Goal: Task Accomplishment & Management: Manage account settings

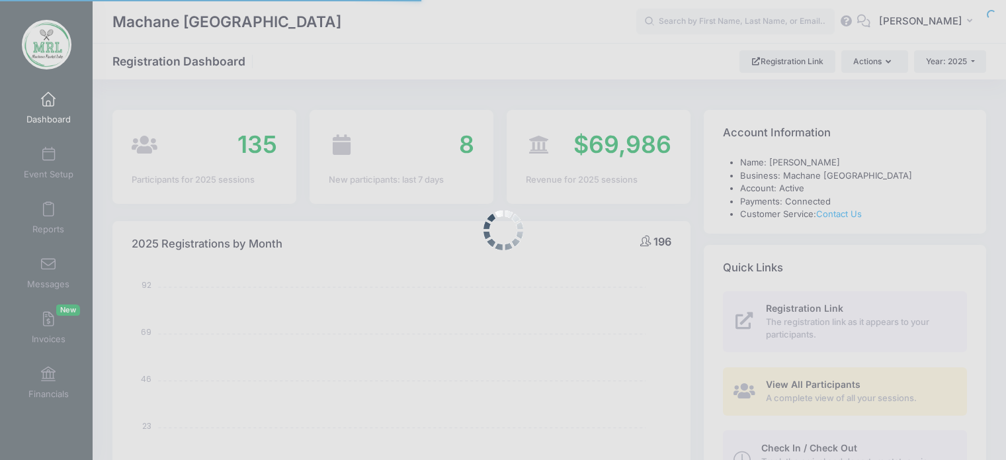
select select
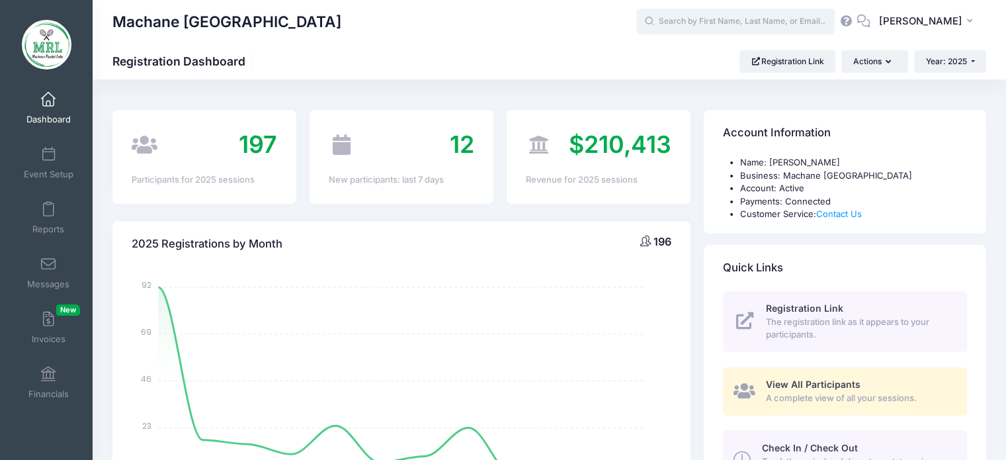
click at [733, 23] on input "text" at bounding box center [735, 22] width 198 height 26
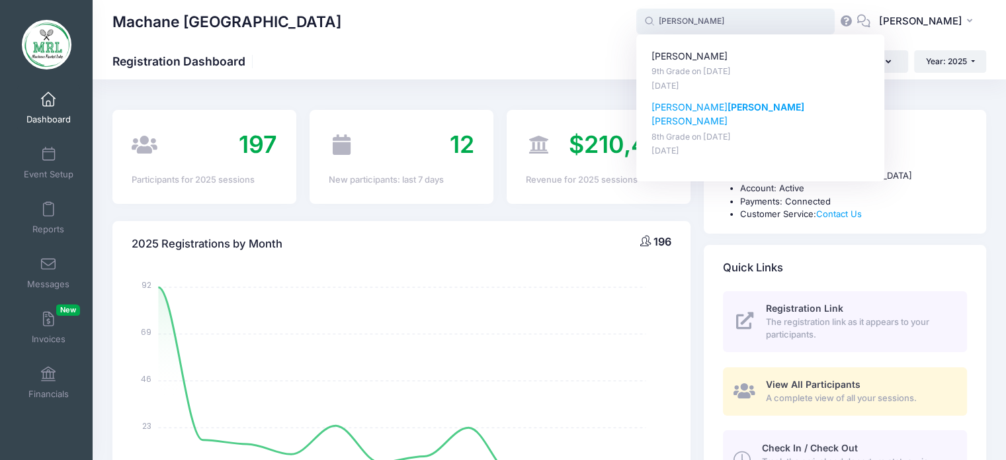
click at [715, 103] on p "Nava Zuck erman" at bounding box center [761, 115] width 218 height 28
type input "Nava Zuckerman (8th Grade, Aug-14, 2025)"
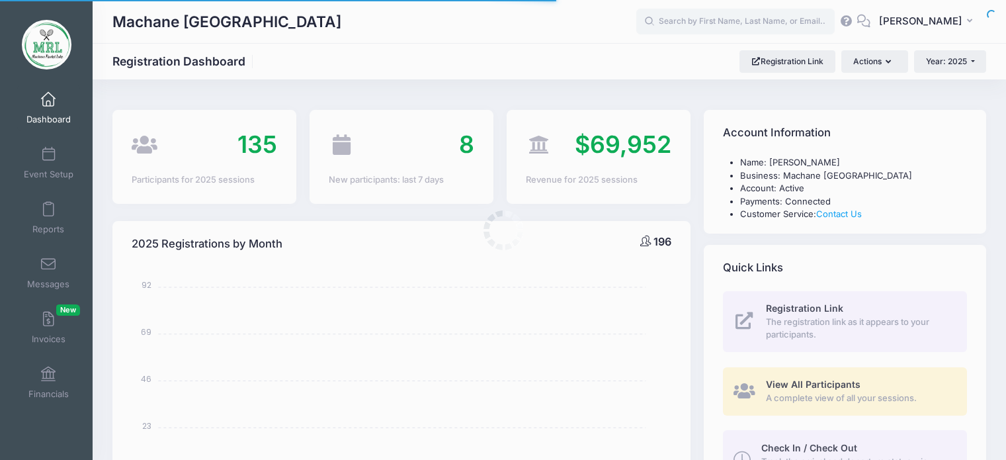
select select
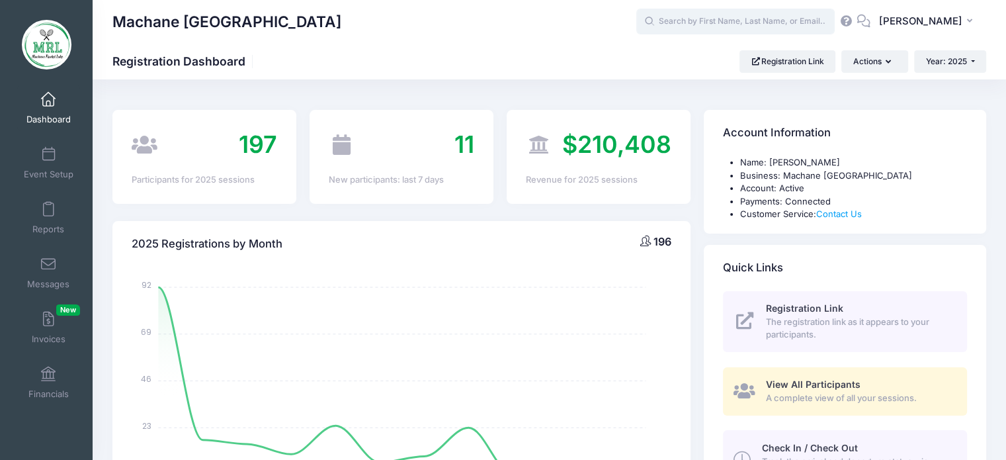
click at [694, 19] on input "text" at bounding box center [735, 22] width 198 height 26
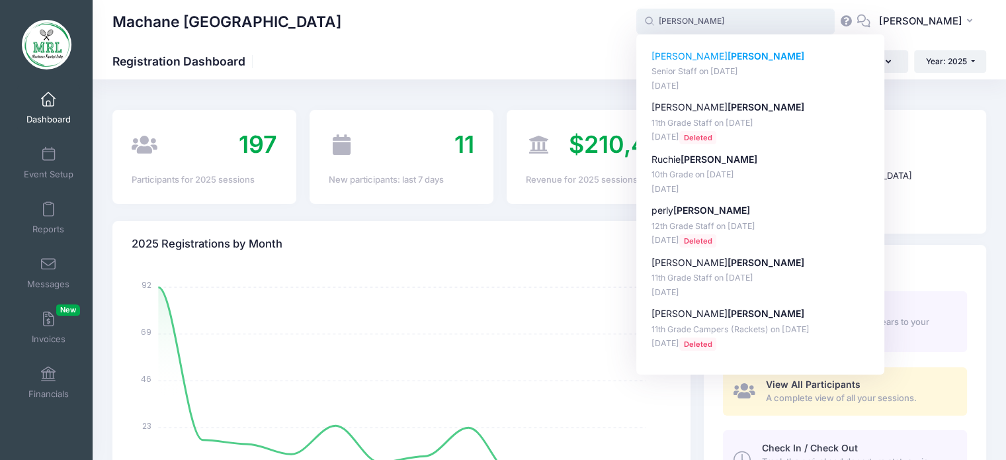
click at [673, 60] on p "Leah klein" at bounding box center [761, 57] width 218 height 14
type input "Leah klein (Senior Staff, Aug-14, 2025)"
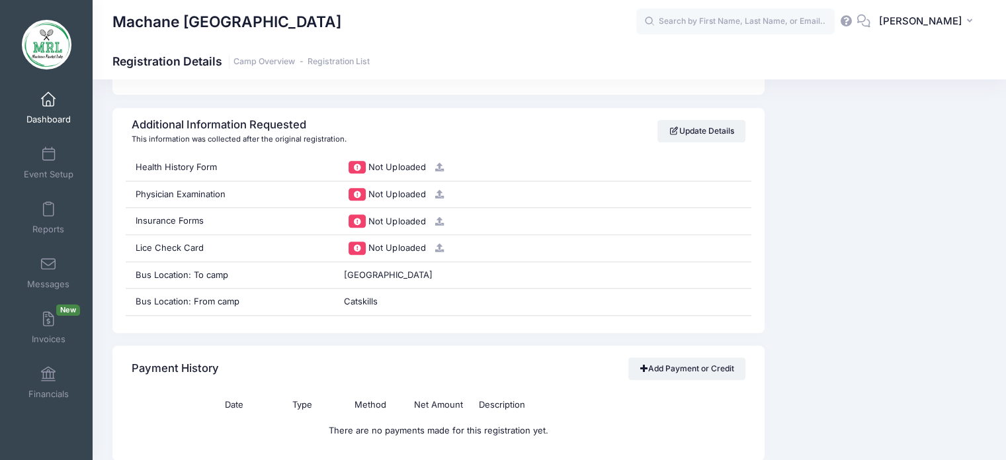
scroll to position [1287, 0]
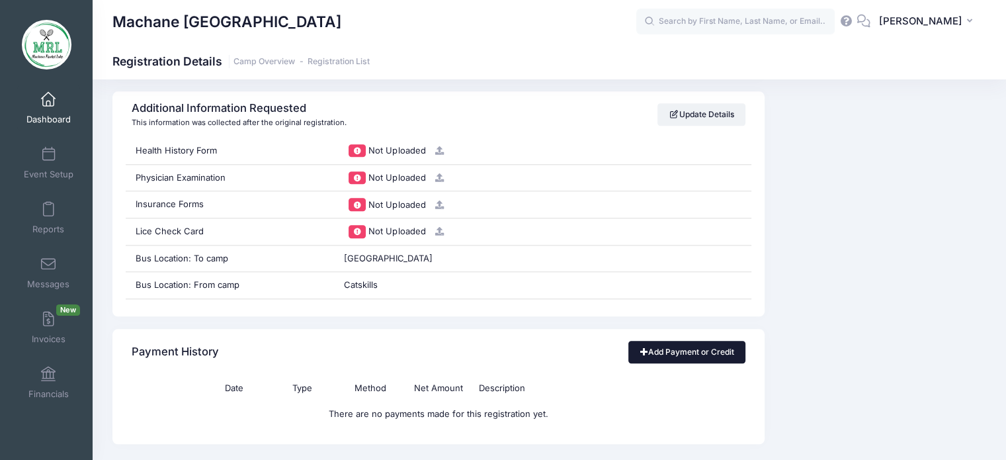
click at [686, 351] on link "Add Payment or Credit" at bounding box center [687, 352] width 117 height 22
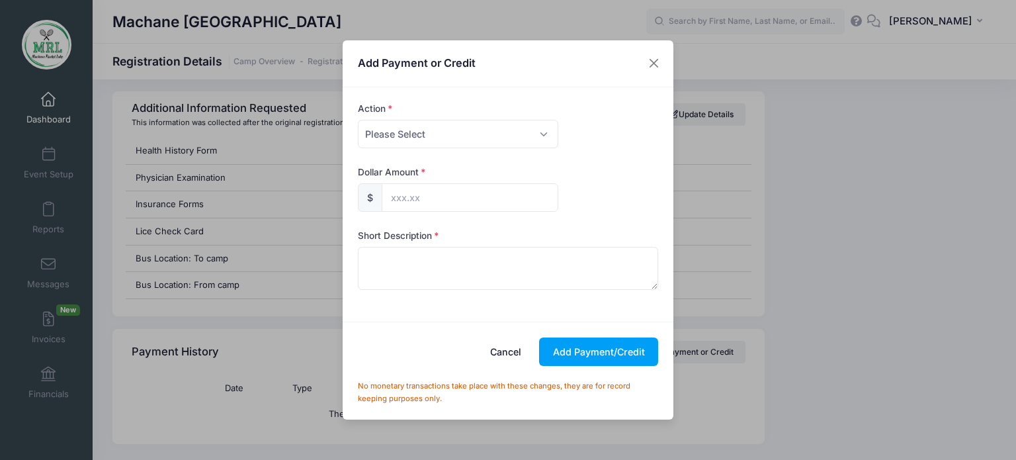
click at [802, 330] on div "Add Payment or Credit Action Please Select Payment Credit Refund (Offline) Paym…" at bounding box center [508, 230] width 1016 height 460
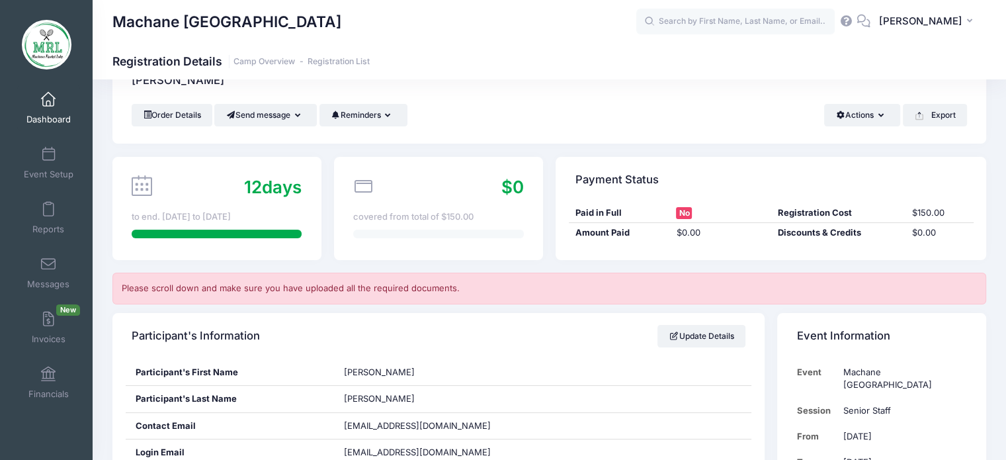
scroll to position [0, 0]
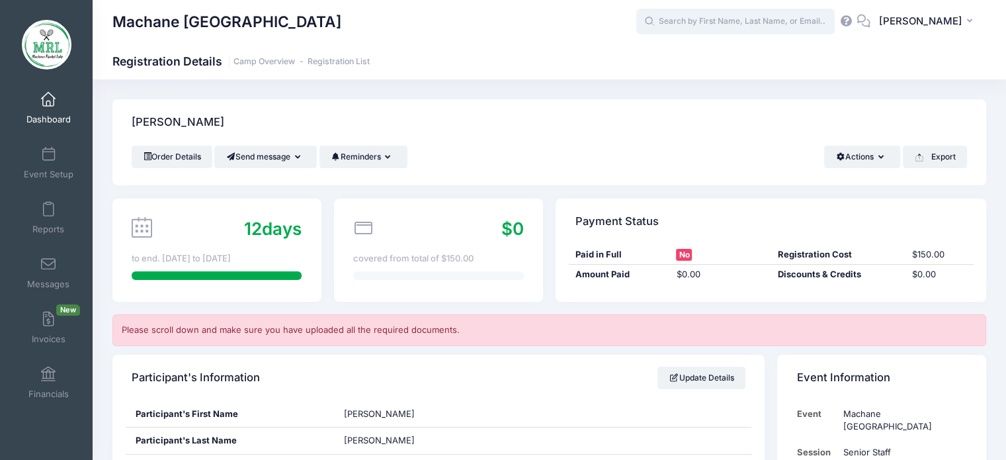
click at [712, 22] on input "text" at bounding box center [735, 22] width 198 height 26
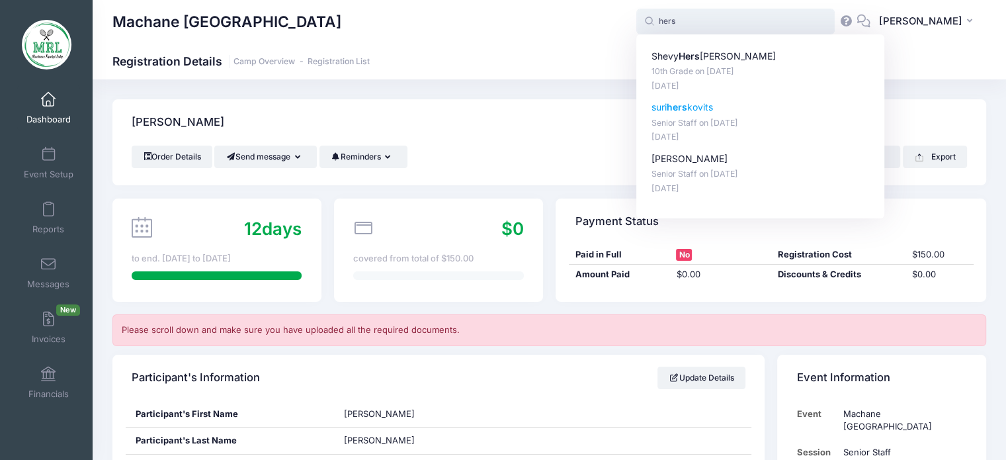
click at [683, 108] on strong "hers" at bounding box center [677, 106] width 21 height 11
type input "suri herskovits (Senior Staff, Aug-14, 2025)"
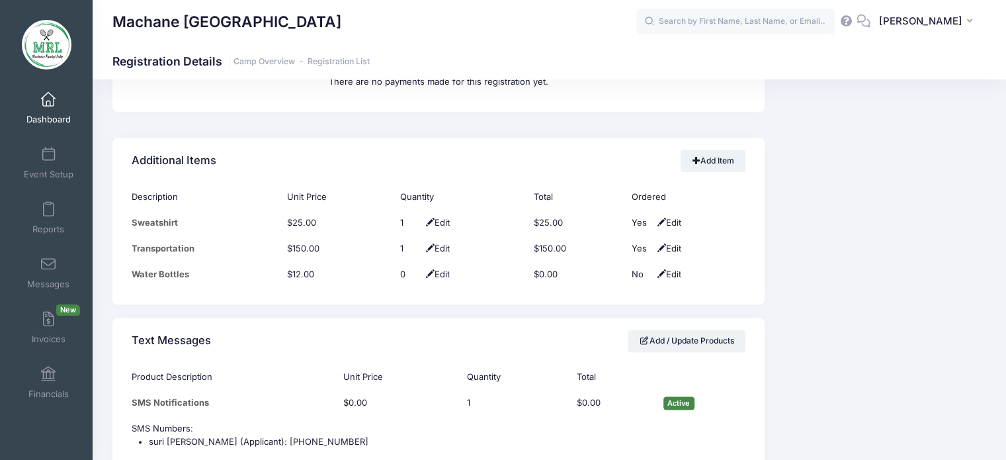
scroll to position [1653, 0]
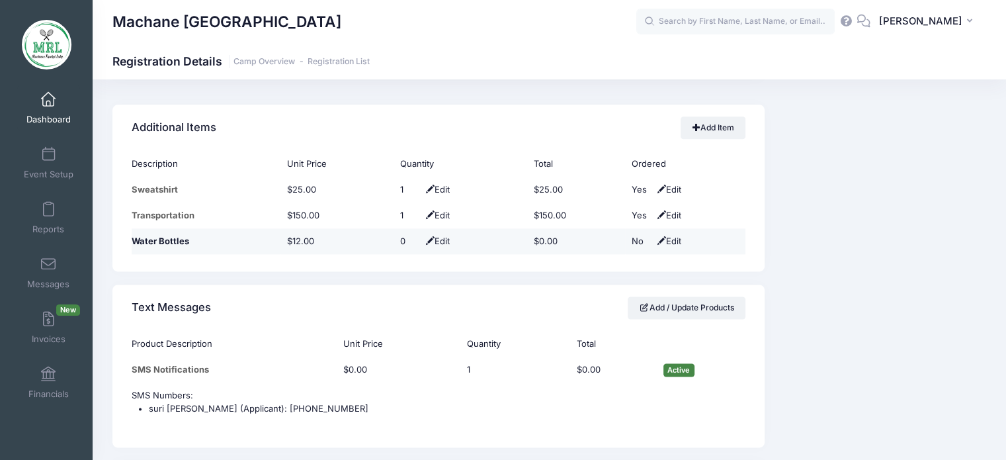
click at [442, 239] on span "Edit" at bounding box center [436, 241] width 27 height 11
click at [420, 240] on span at bounding box center [425, 242] width 11 height 9
type input "1"
click at [670, 241] on span "Edit" at bounding box center [667, 241] width 27 height 11
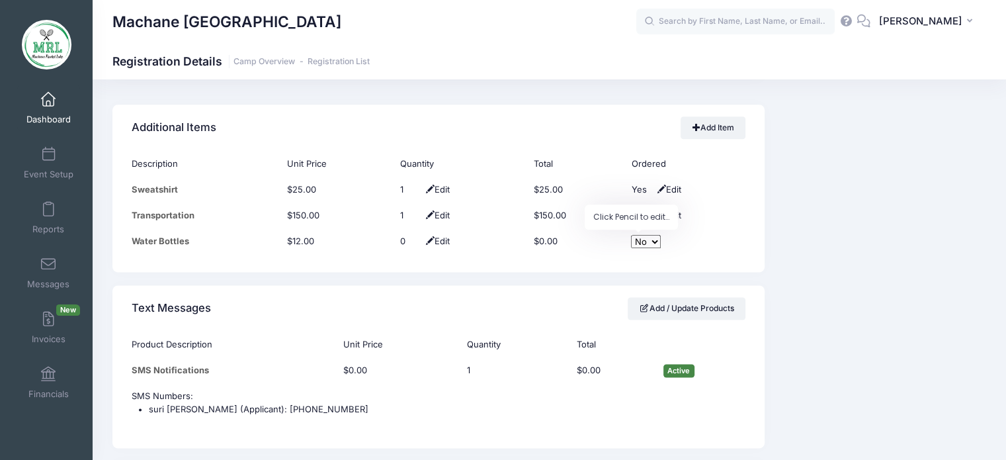
click at [437, 236] on span "Edit" at bounding box center [436, 241] width 27 height 11
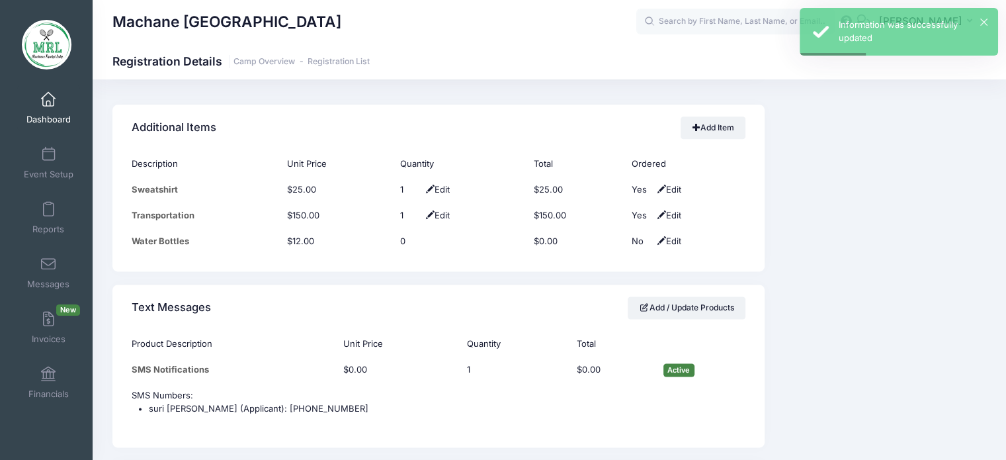
click at [675, 240] on span "Edit" at bounding box center [667, 241] width 27 height 11
click at [650, 240] on select "No Yes" at bounding box center [646, 241] width 30 height 13
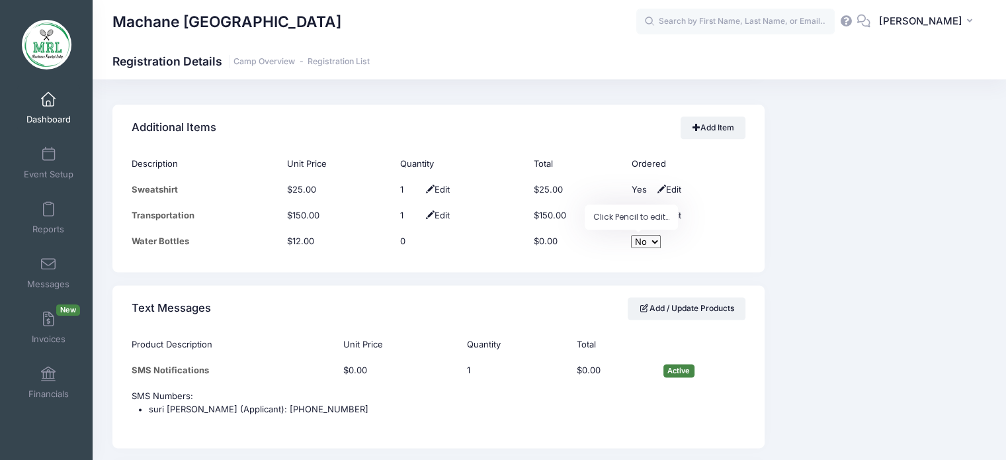
select select "1"
click at [631, 235] on select "No Yes" at bounding box center [646, 241] width 30 height 13
click at [425, 237] on td "0 Edit" at bounding box center [461, 241] width 134 height 26
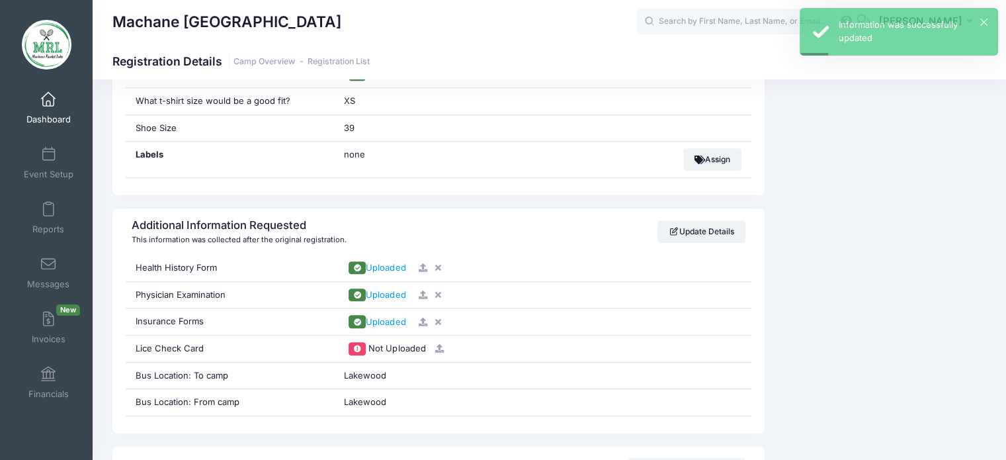
scroll to position [1174, 0]
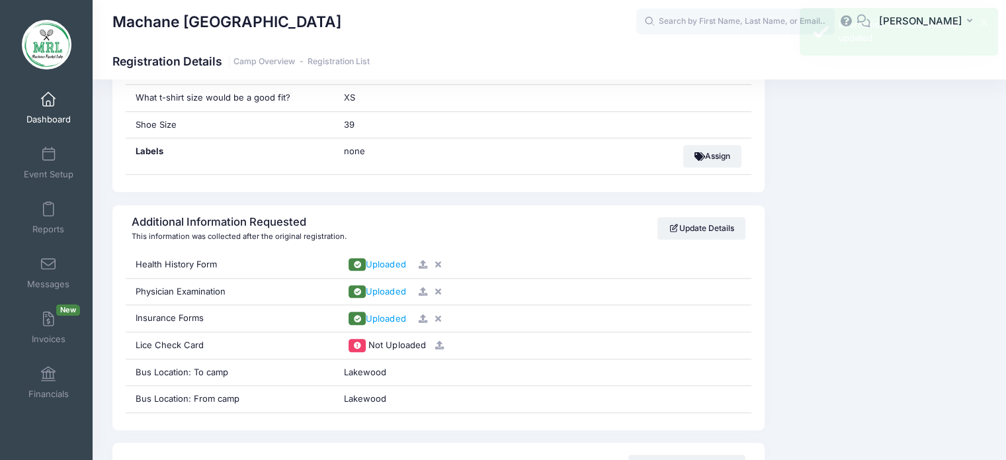
drag, startPoint x: 1000, startPoint y: 222, endPoint x: 1010, endPoint y: 260, distance: 39.5
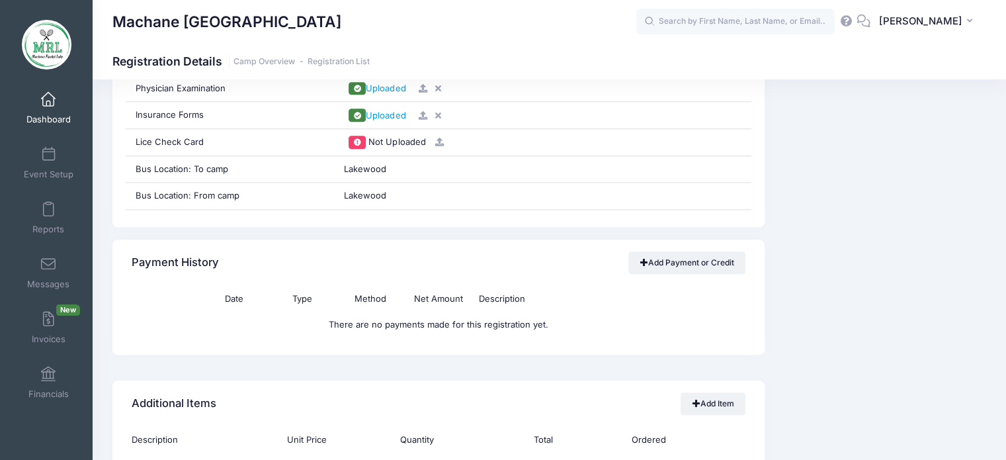
scroll to position [1380, 0]
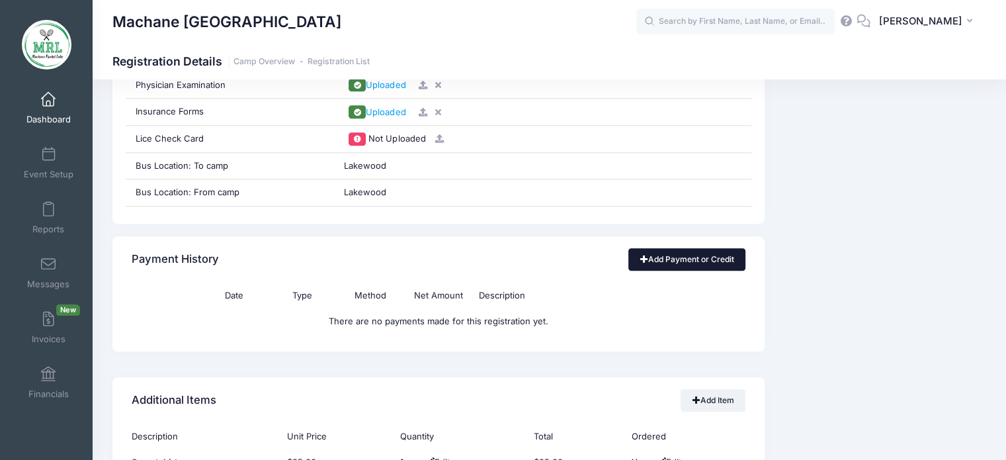
click at [712, 261] on link "Add Payment or Credit" at bounding box center [687, 259] width 117 height 22
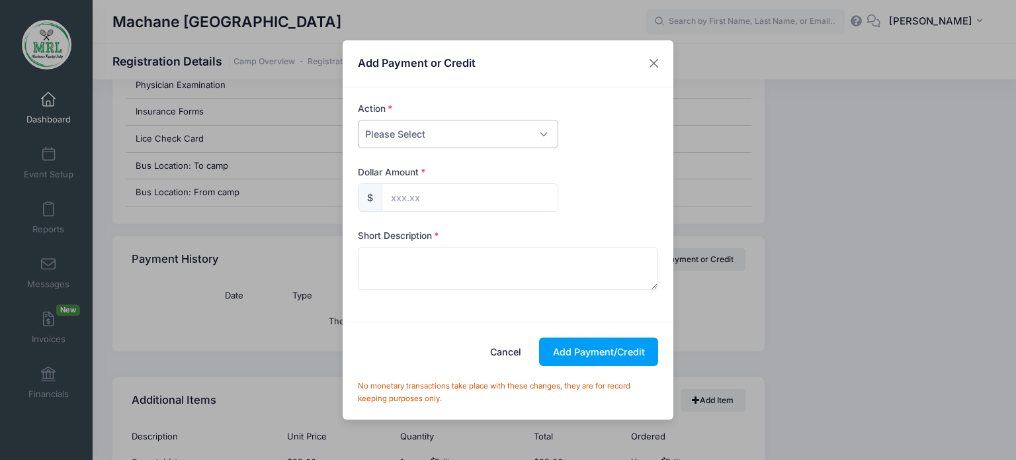
click at [546, 133] on select "Please Select Payment Credit Refund (Offline)" at bounding box center [458, 134] width 200 height 28
select select "payment"
click at [358, 120] on select "Please Select Payment Credit Refund (Offline)" at bounding box center [458, 134] width 200 height 28
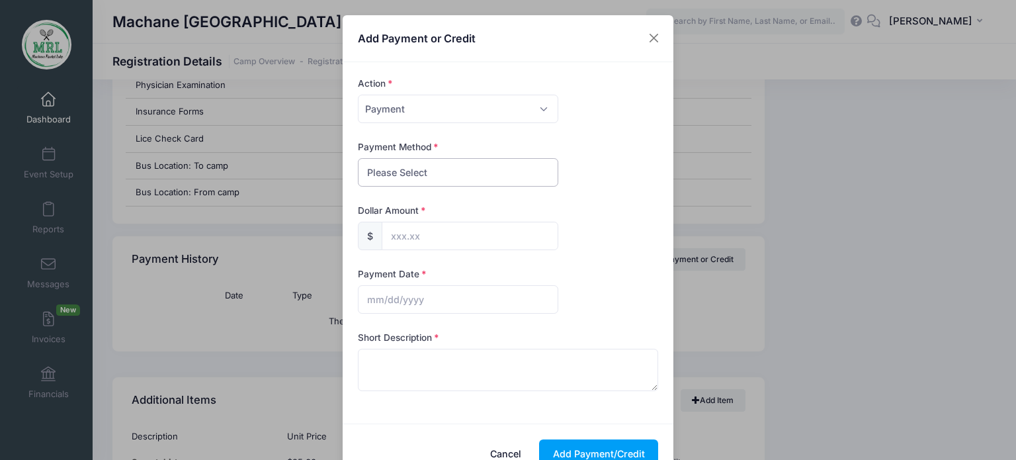
click at [516, 179] on select "Please Select PayPal Cash Check Bank Transfer Other" at bounding box center [458, 172] width 200 height 28
select select "cash"
click at [358, 158] on select "Please Select PayPal Cash Check Bank Transfer Other" at bounding box center [458, 172] width 200 height 28
click at [470, 235] on input "text" at bounding box center [470, 236] width 177 height 28
type input "12.00"
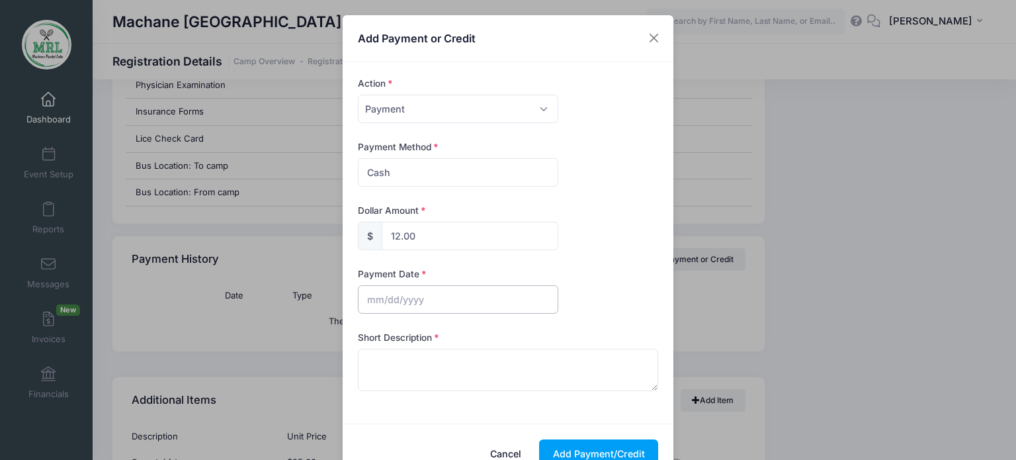
click at [425, 294] on input "text" at bounding box center [458, 299] width 200 height 28
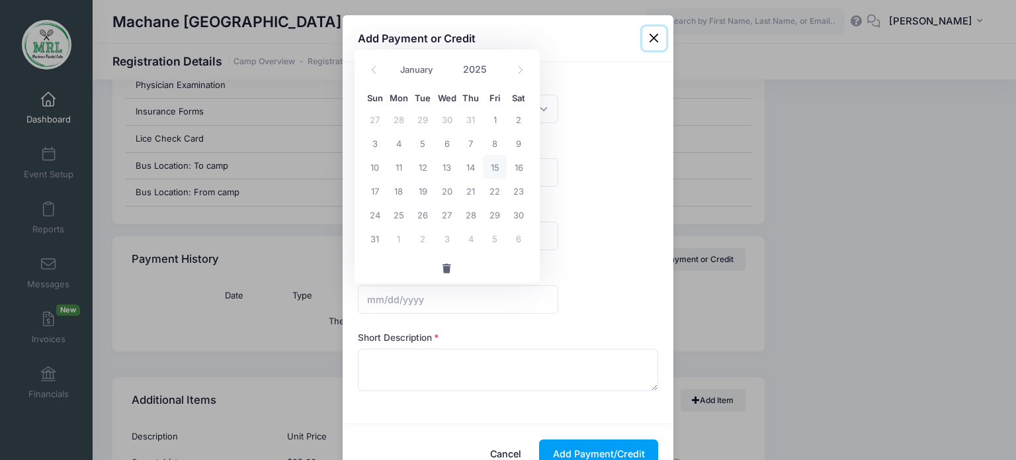
click at [495, 166] on span "15" at bounding box center [495, 167] width 24 height 24
type input "[DATE]"
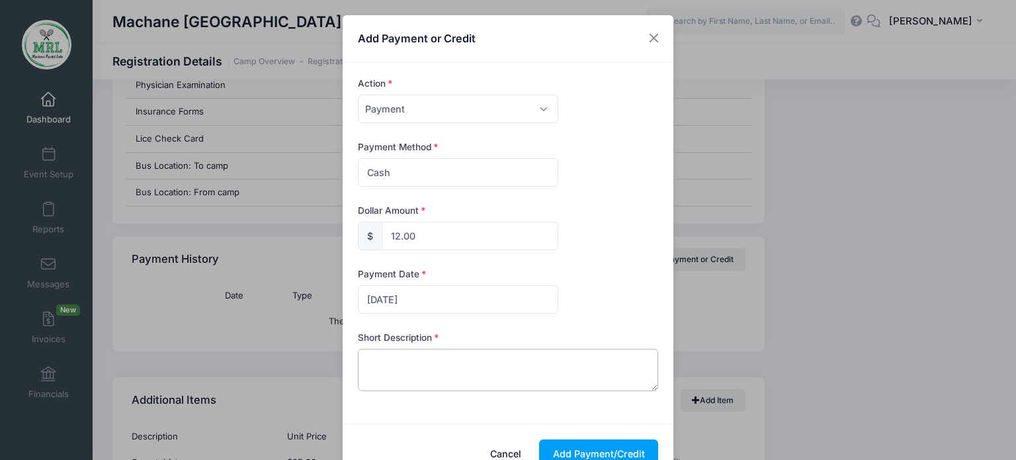
click at [425, 359] on textarea at bounding box center [508, 370] width 301 height 42
type textarea "zelle"
click at [588, 447] on button "Add Payment/Credit" at bounding box center [598, 453] width 119 height 28
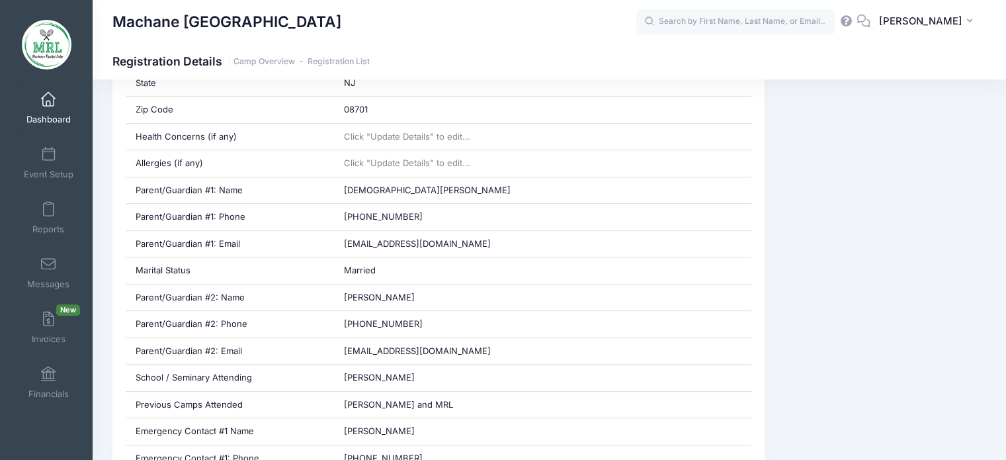
scroll to position [535, 0]
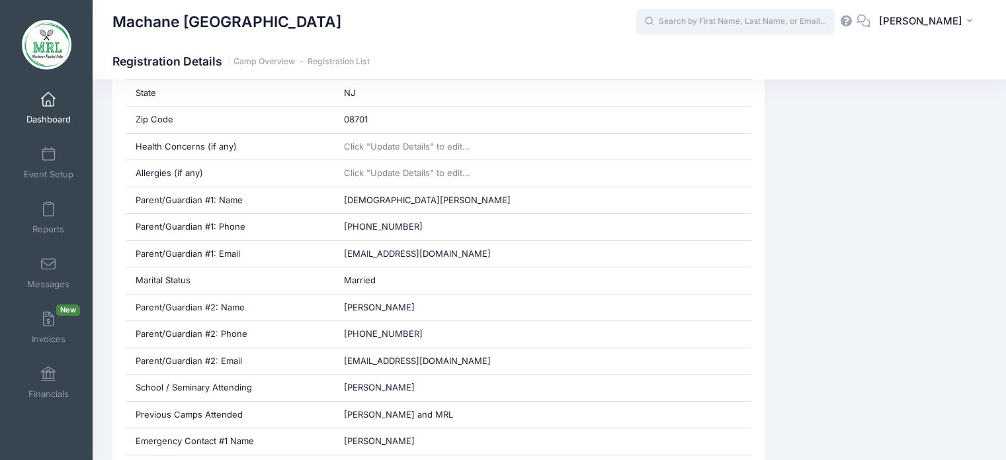
click at [715, 21] on input "text" at bounding box center [735, 22] width 198 height 26
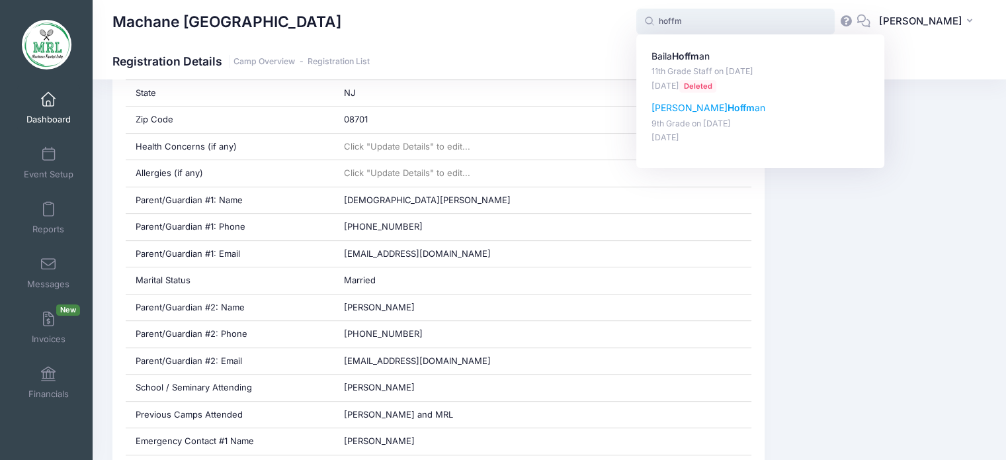
click at [728, 104] on strong "Hoffm" at bounding box center [741, 107] width 27 height 11
type input "Miriam Hoffman (9th Grade, Aug-14, 2025)"
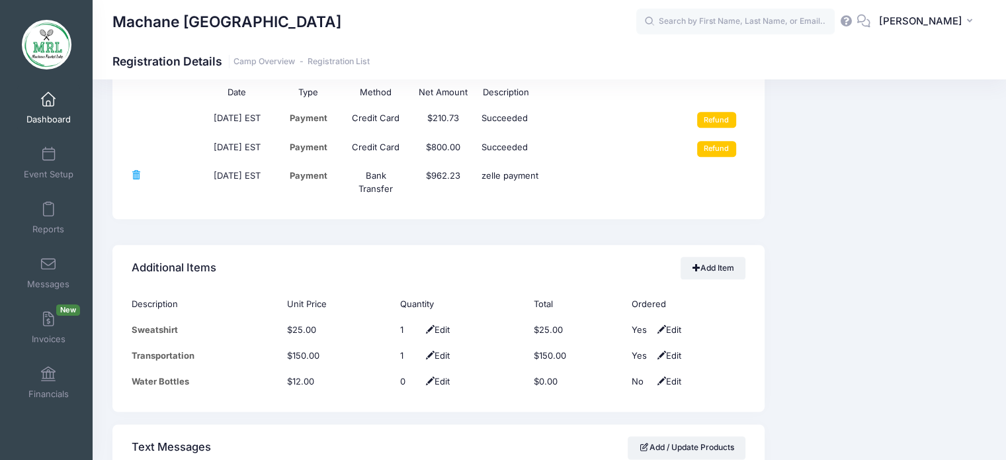
scroll to position [1602, 0]
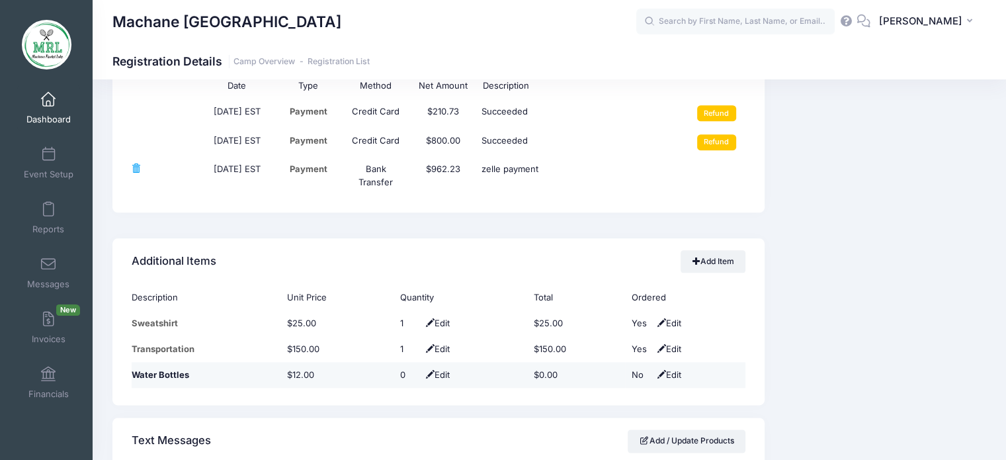
click at [441, 372] on span "Edit" at bounding box center [436, 374] width 27 height 11
type input "1"
click at [421, 371] on span at bounding box center [425, 375] width 11 height 9
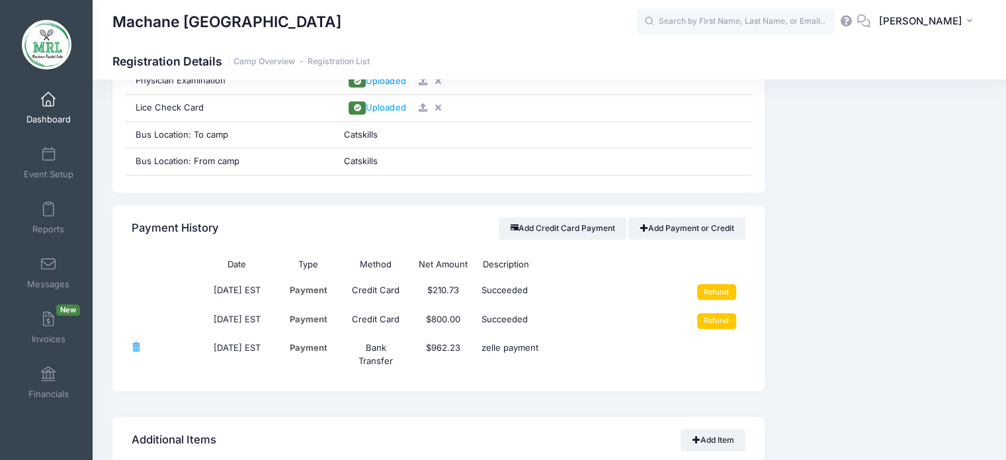
scroll to position [1483, 0]
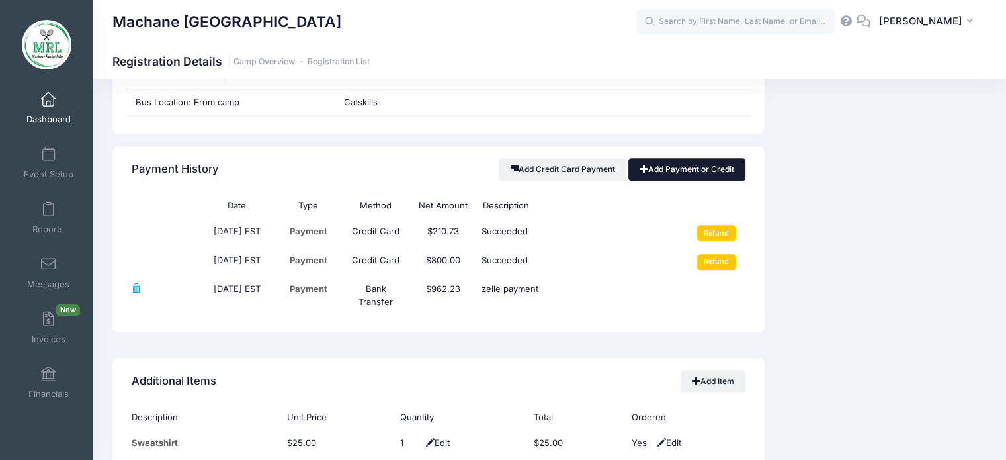
click at [710, 167] on link "Add Payment or Credit" at bounding box center [687, 169] width 117 height 22
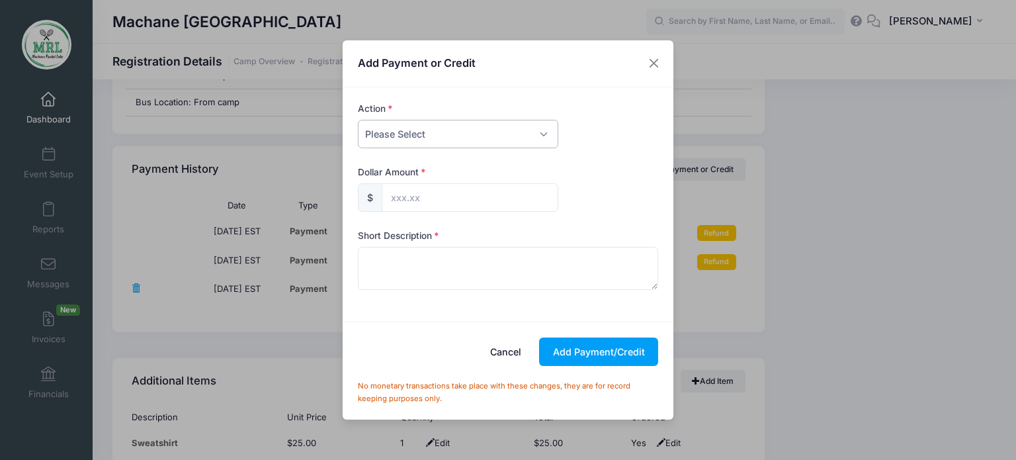
click at [537, 127] on select "Please Select Payment Credit Refund (Offline)" at bounding box center [458, 134] width 200 height 28
select select "payment"
click at [358, 120] on select "Please Select Payment Credit Refund (Offline)" at bounding box center [458, 134] width 200 height 28
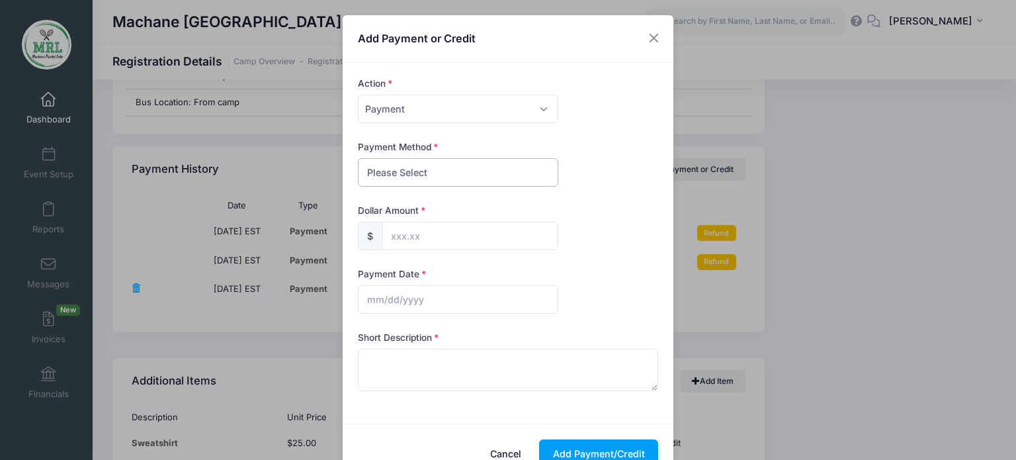
click at [498, 178] on select "Please Select PayPal Cash Check Bank Transfer Other" at bounding box center [458, 172] width 200 height 28
select select "cash"
click at [358, 158] on select "Please Select PayPal Cash Check Bank Transfer Other" at bounding box center [458, 172] width 200 height 28
click at [453, 240] on input "text" at bounding box center [470, 236] width 177 height 28
type input "12.00"
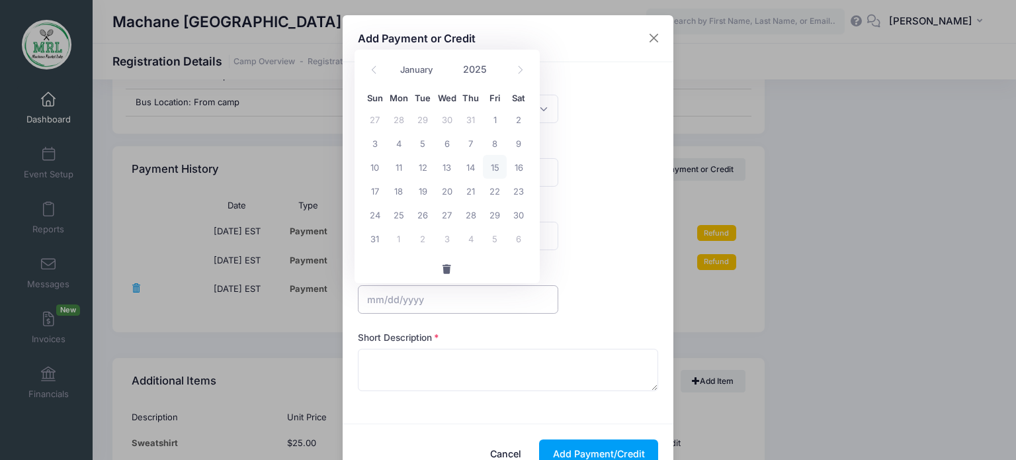
click at [421, 294] on input "text" at bounding box center [458, 299] width 200 height 28
click at [503, 161] on span "15" at bounding box center [495, 167] width 24 height 24
type input "[DATE]"
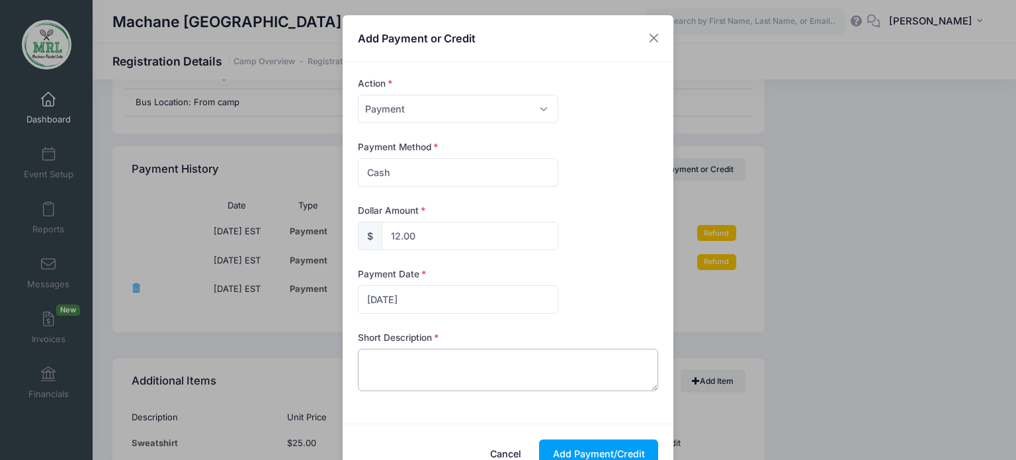
click at [405, 360] on textarea at bounding box center [508, 370] width 301 height 42
type textarea "cash for water"
click at [608, 442] on button "Add Payment/Credit" at bounding box center [598, 453] width 119 height 28
